Goal: Information Seeking & Learning: Learn about a topic

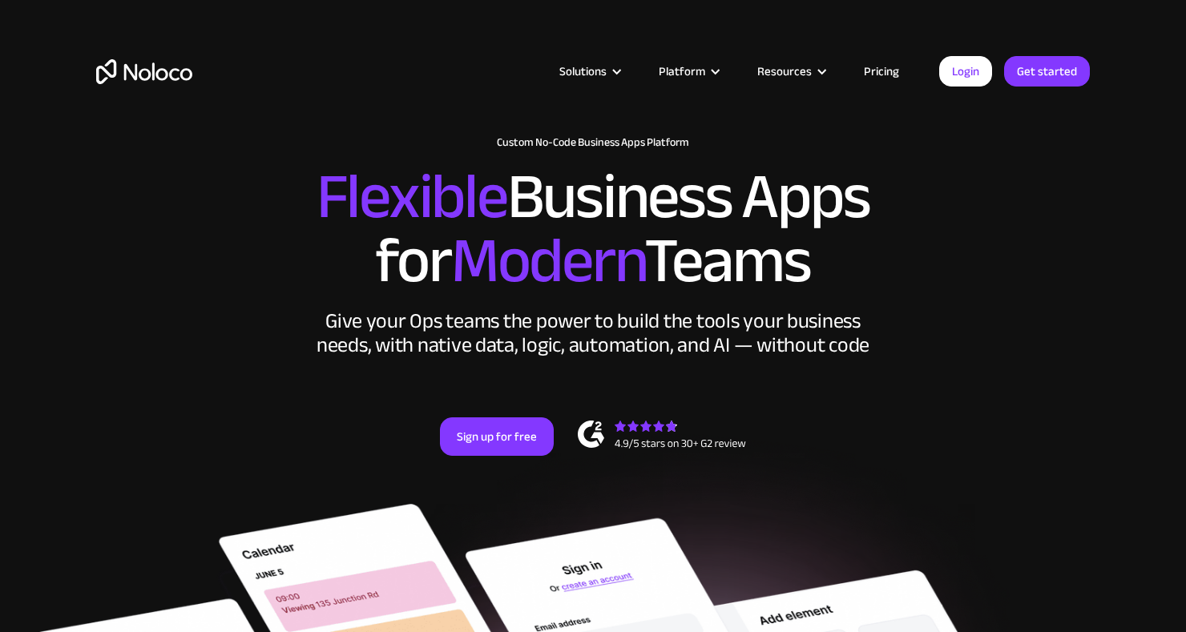
click at [886, 68] on link "Pricing" at bounding box center [881, 71] width 75 height 21
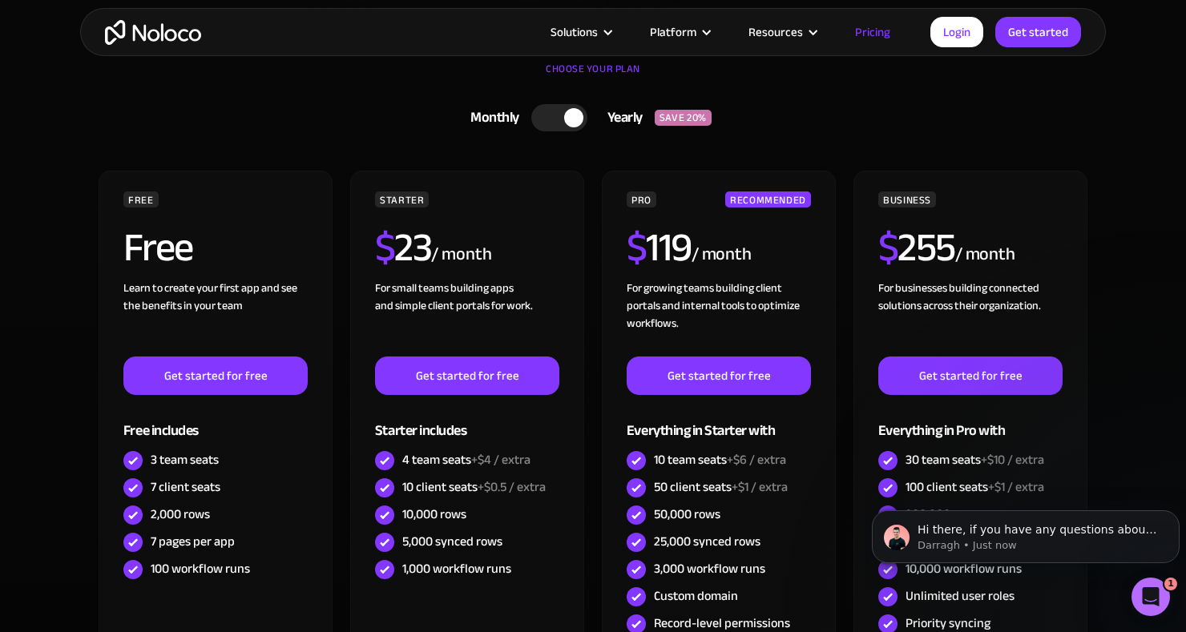
scroll to position [422, 0]
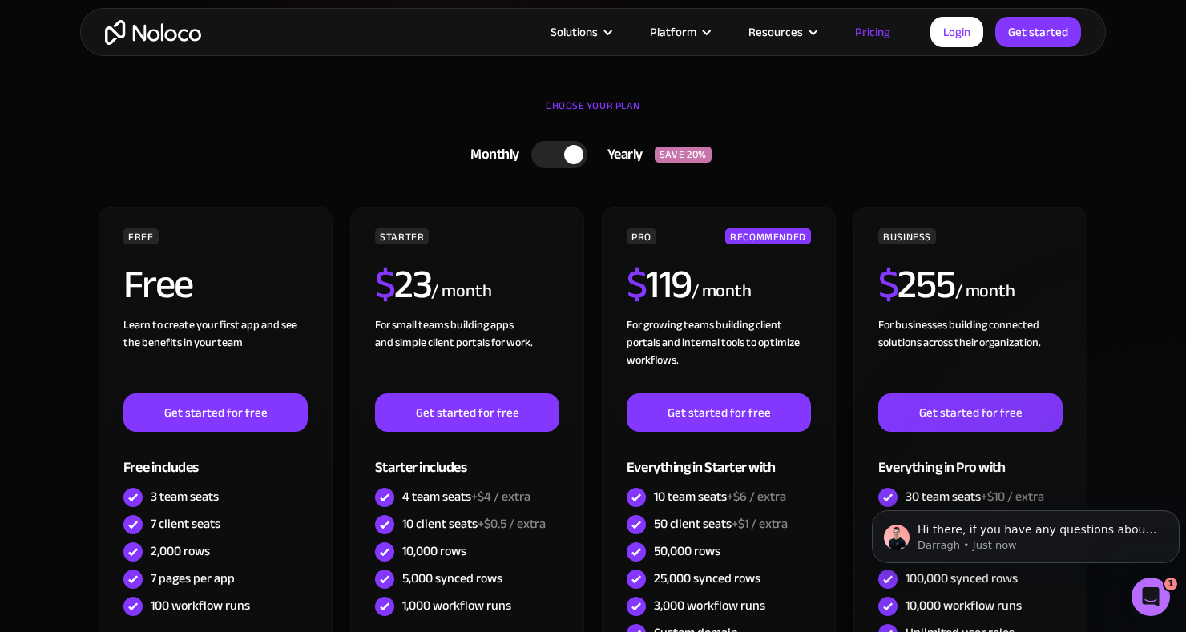
click at [563, 159] on div at bounding box center [559, 154] width 56 height 27
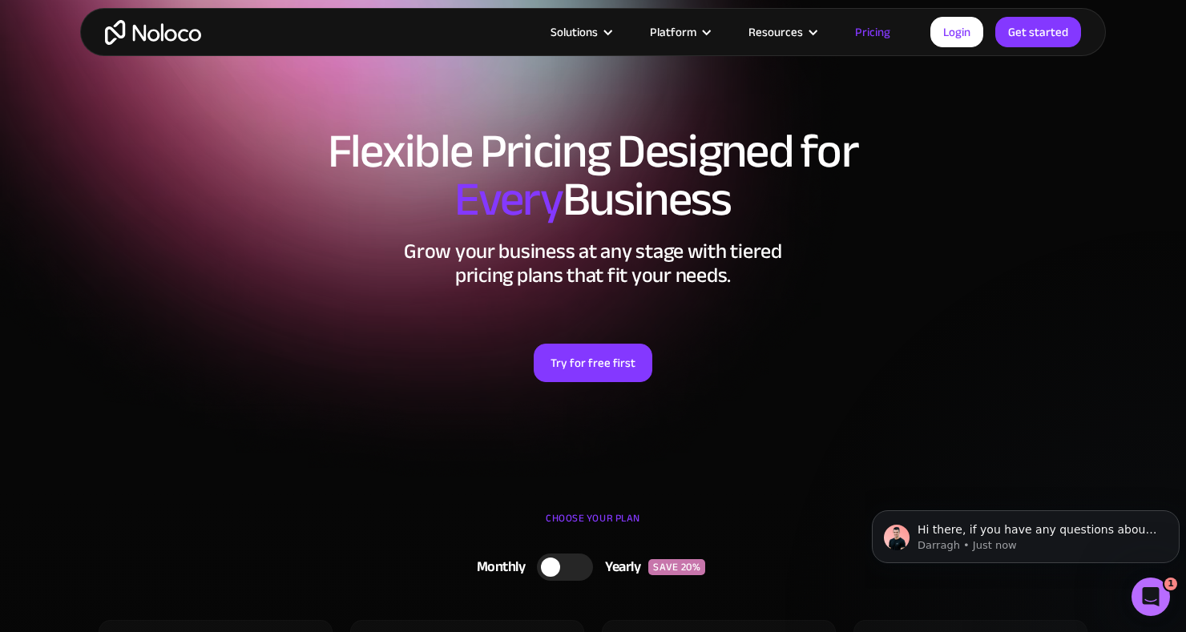
scroll to position [0, 0]
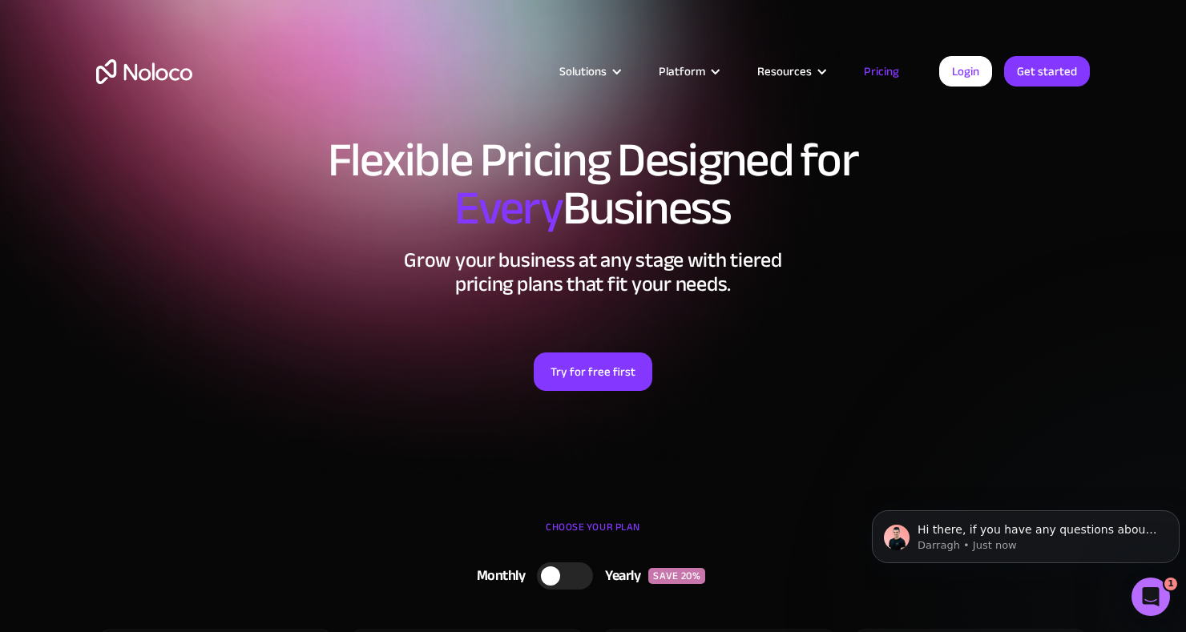
click at [698, 79] on div "Platform" at bounding box center [682, 71] width 46 height 21
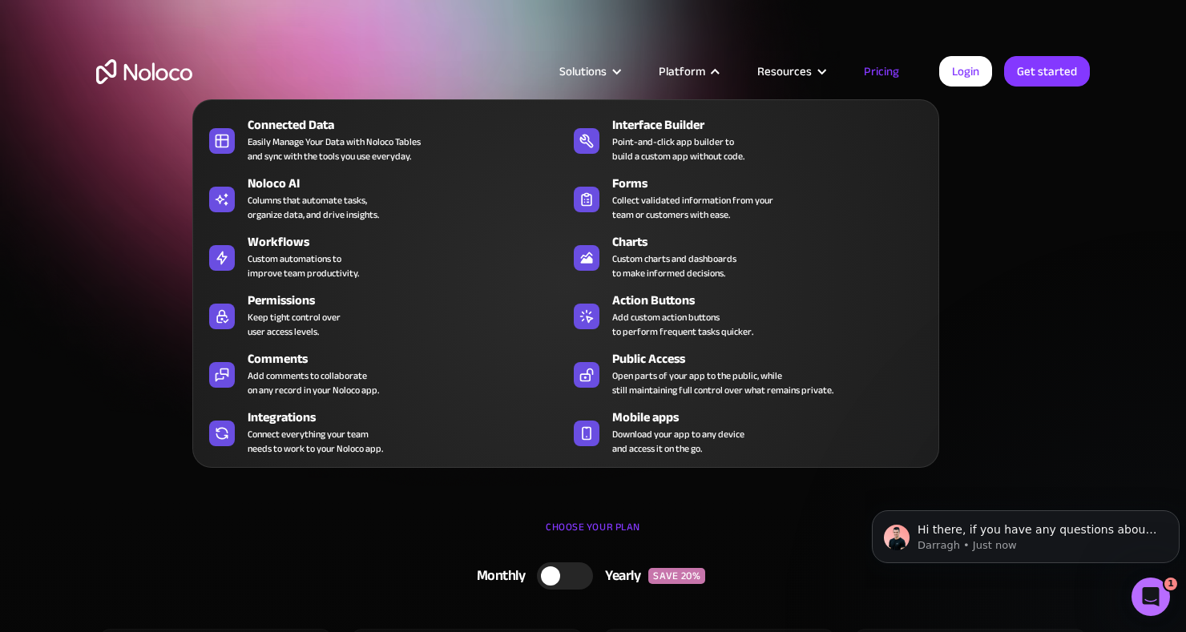
click at [594, 71] on div "Solutions" at bounding box center [582, 71] width 47 height 21
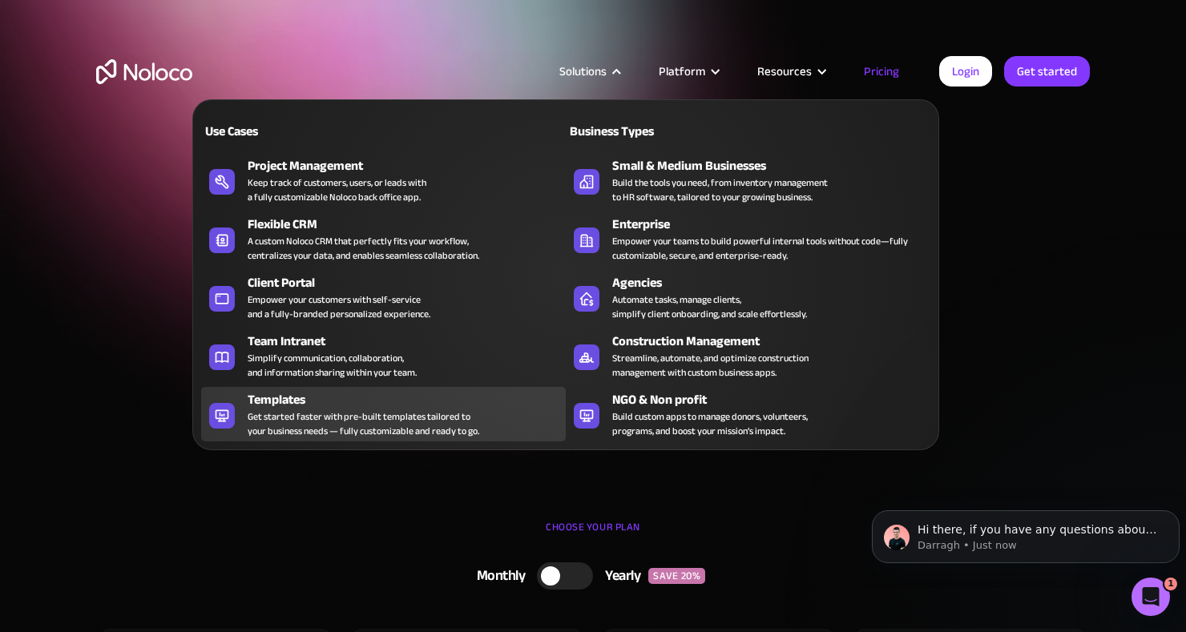
click at [269, 413] on div "Get started faster with pre-built templates tailored to your business needs — f…" at bounding box center [364, 424] width 232 height 29
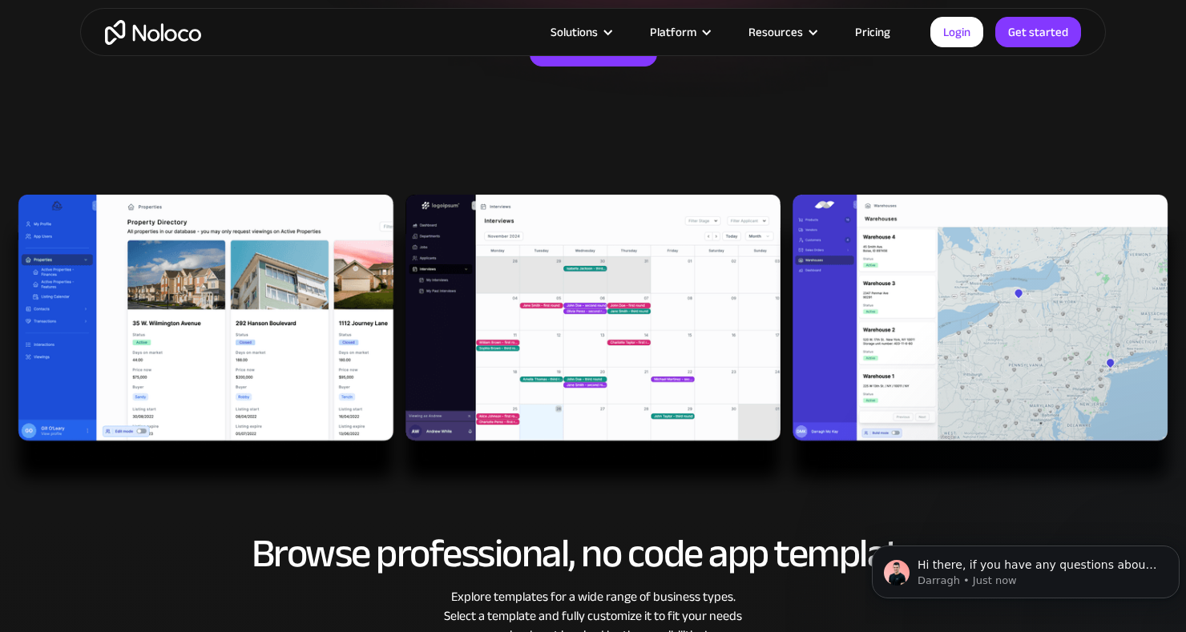
scroll to position [351, 0]
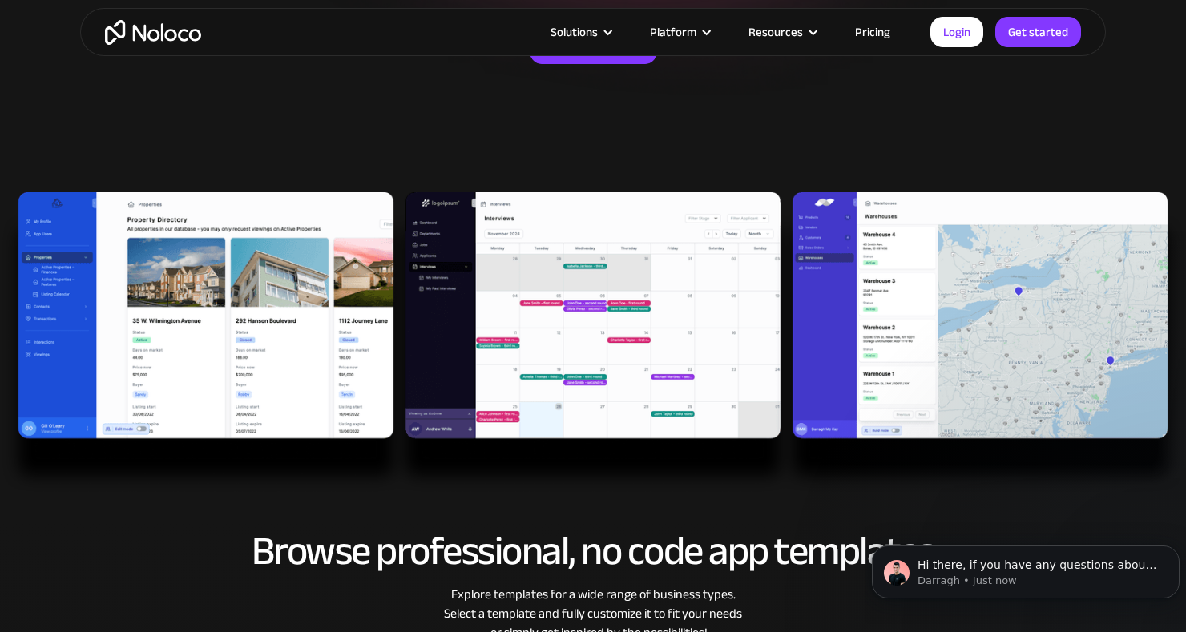
click at [152, 260] on img at bounding box center [593, 342] width 1186 height 301
click at [133, 277] on img at bounding box center [593, 342] width 1186 height 301
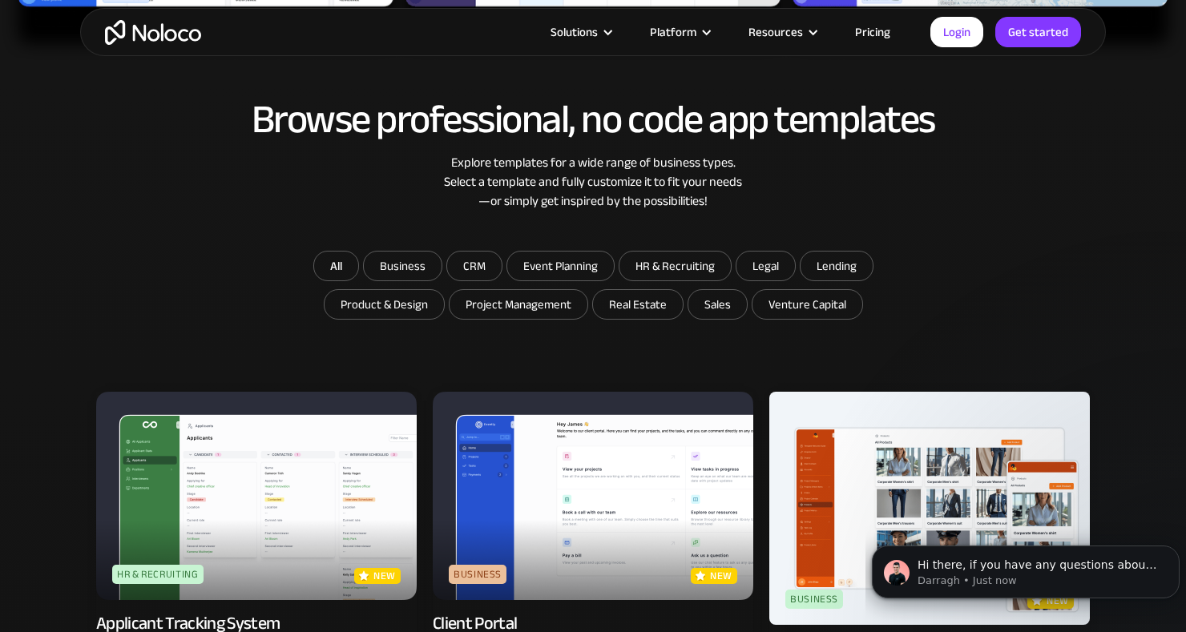
scroll to position [785, 0]
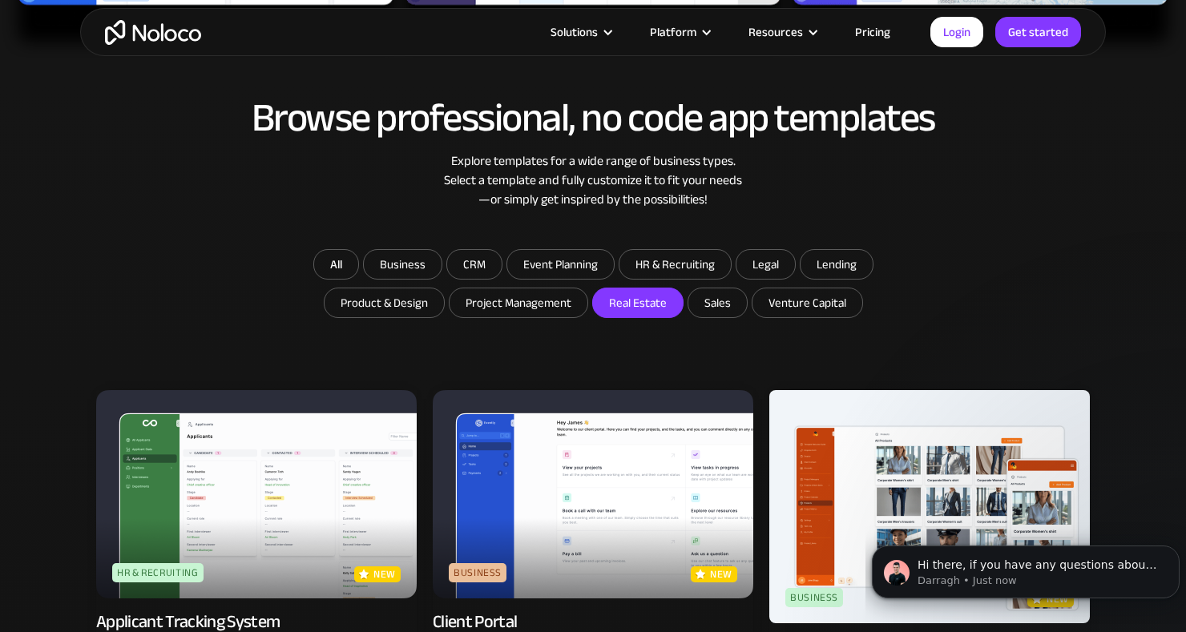
click at [639, 304] on input "Real Estate" at bounding box center [638, 303] width 90 height 29
checkbox input "true"
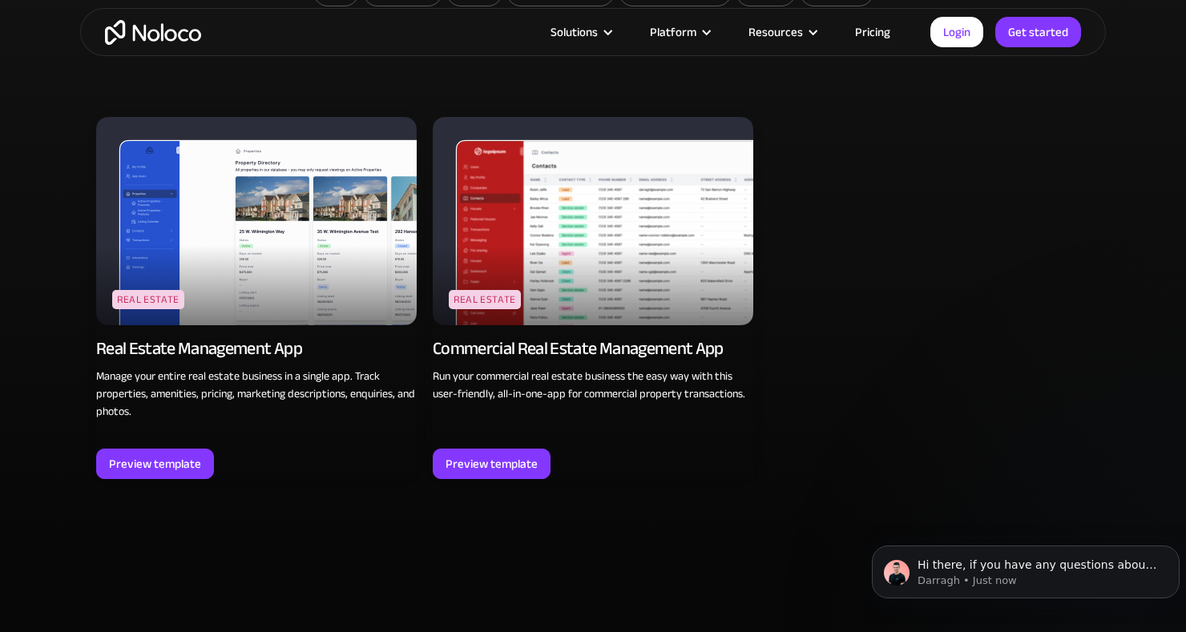
scroll to position [1061, 0]
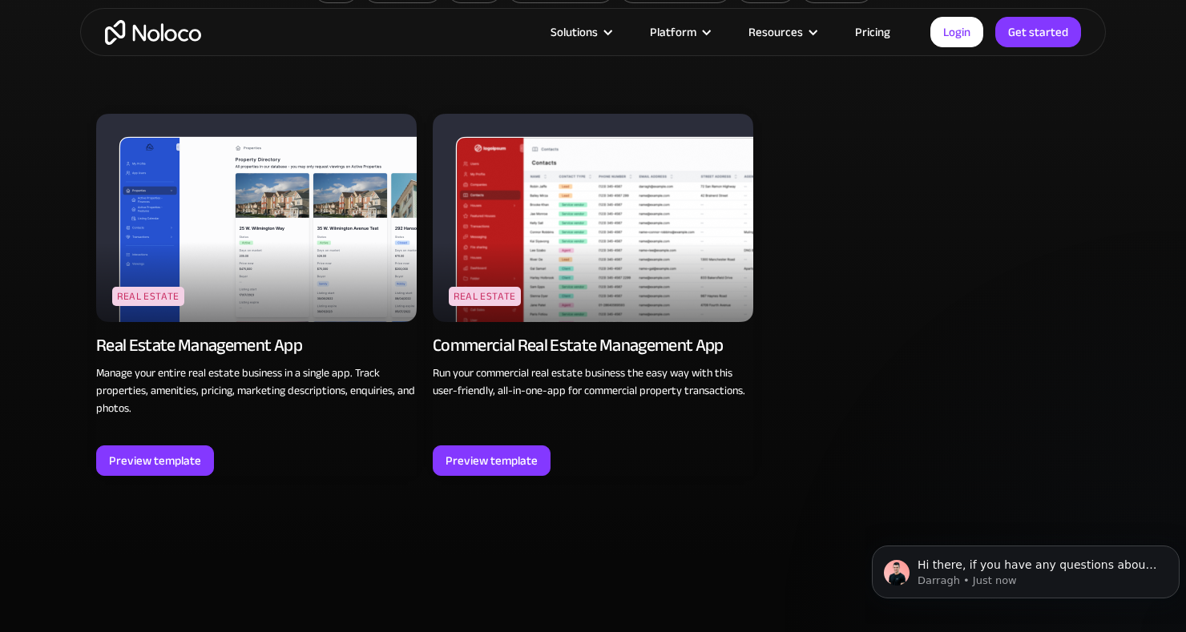
click at [162, 245] on img at bounding box center [256, 218] width 321 height 208
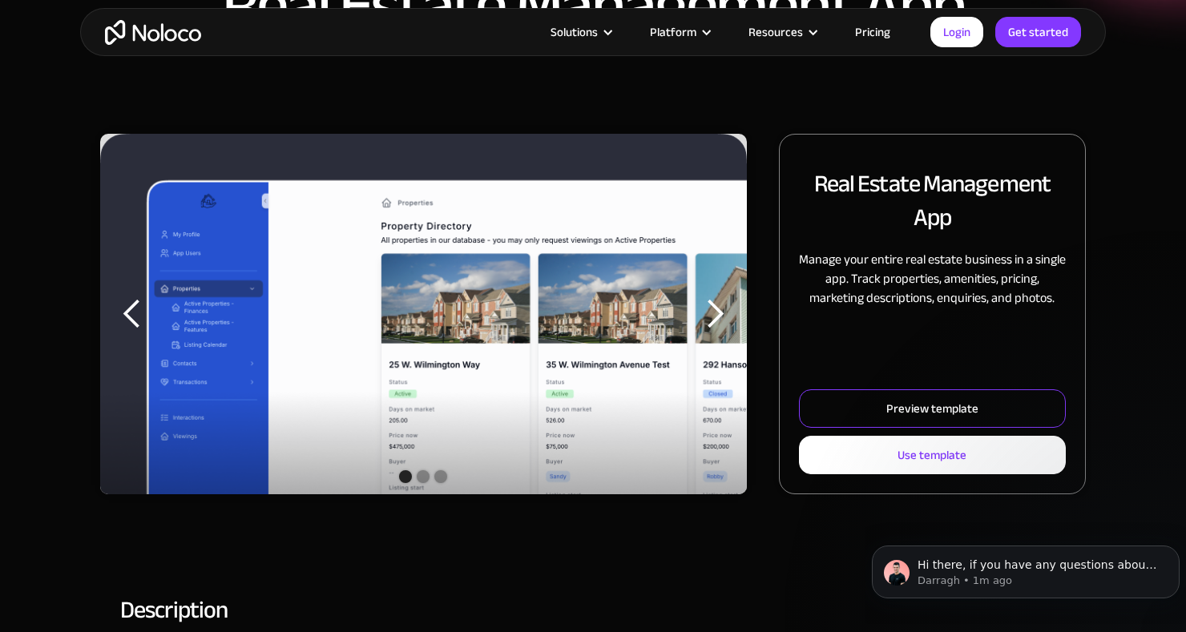
click at [961, 414] on div "Preview template" at bounding box center [932, 408] width 92 height 21
